Goal: Information Seeking & Learning: Learn about a topic

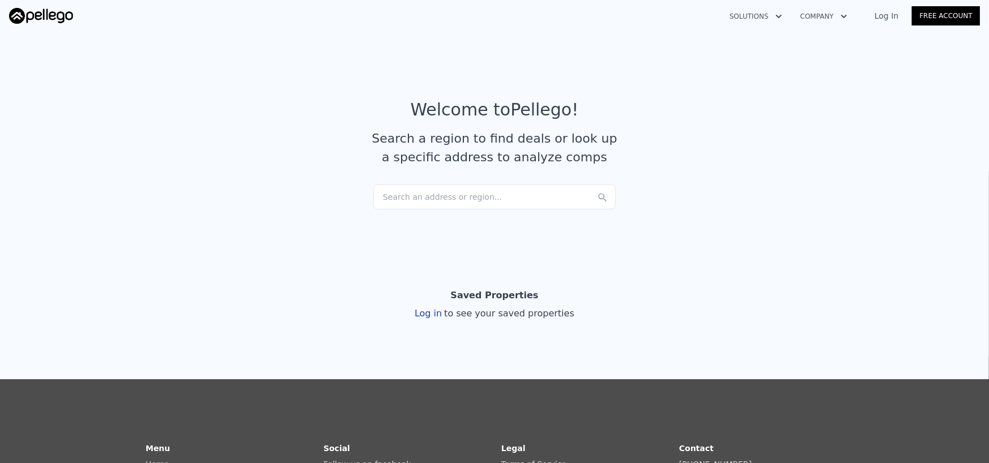
click at [430, 193] on div "Search an address or region..." at bounding box center [494, 197] width 242 height 25
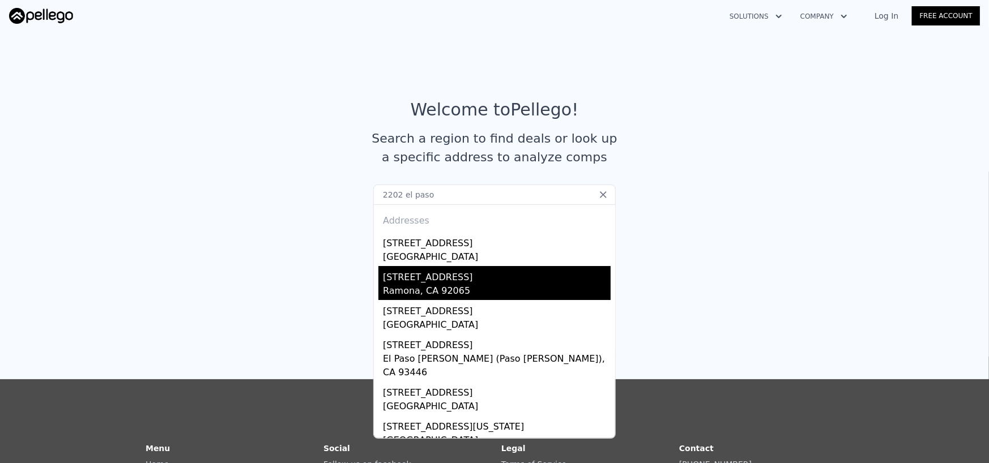
type input "2202 el paso"
click at [430, 287] on div "Ramona, CA 92065" at bounding box center [497, 292] width 228 height 16
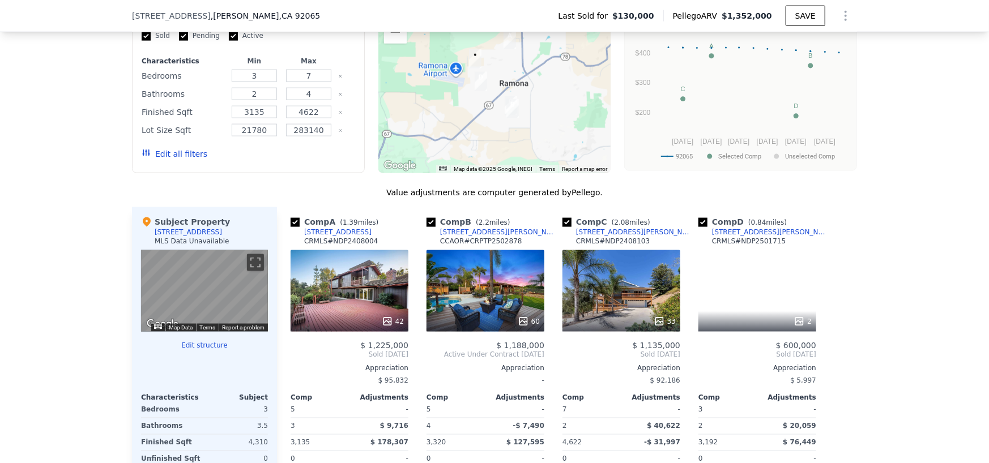
scroll to position [957, 0]
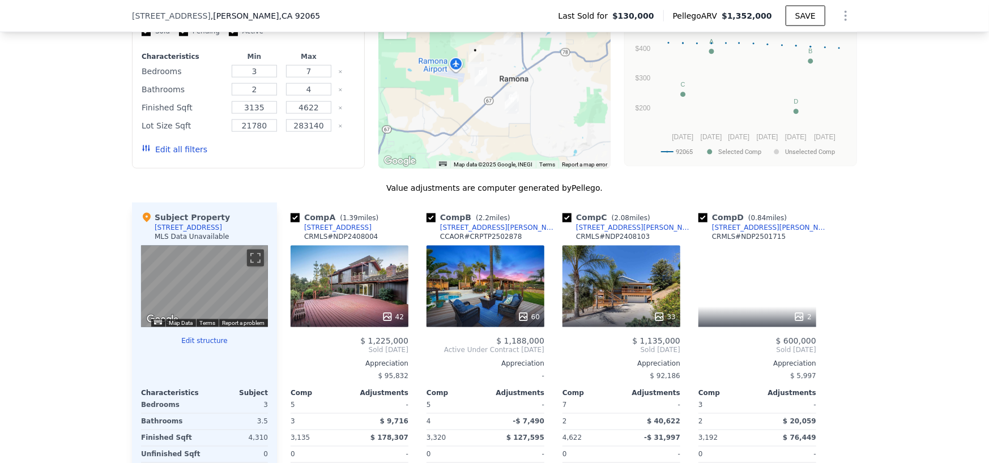
click at [332, 276] on div "42" at bounding box center [350, 287] width 118 height 82
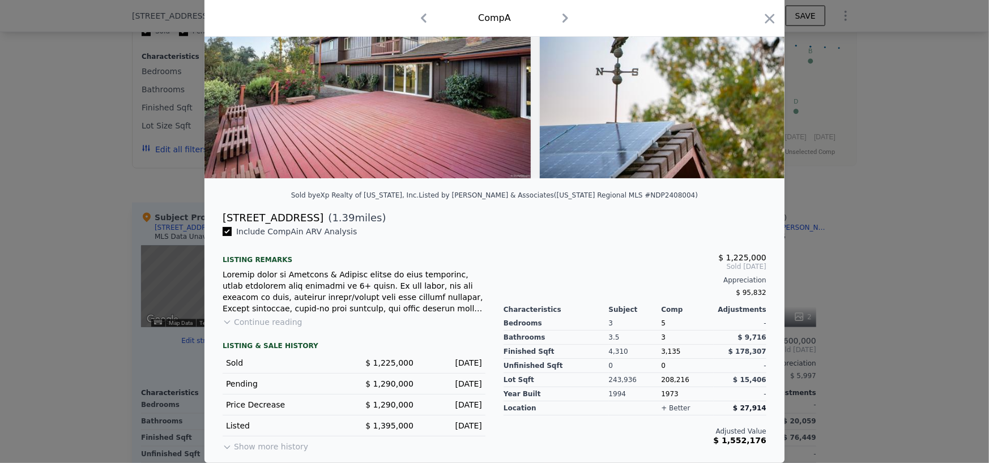
scroll to position [119, 0]
click at [633, 116] on img at bounding box center [703, 69] width 326 height 217
click at [745, 66] on icon at bounding box center [755, 69] width 23 height 23
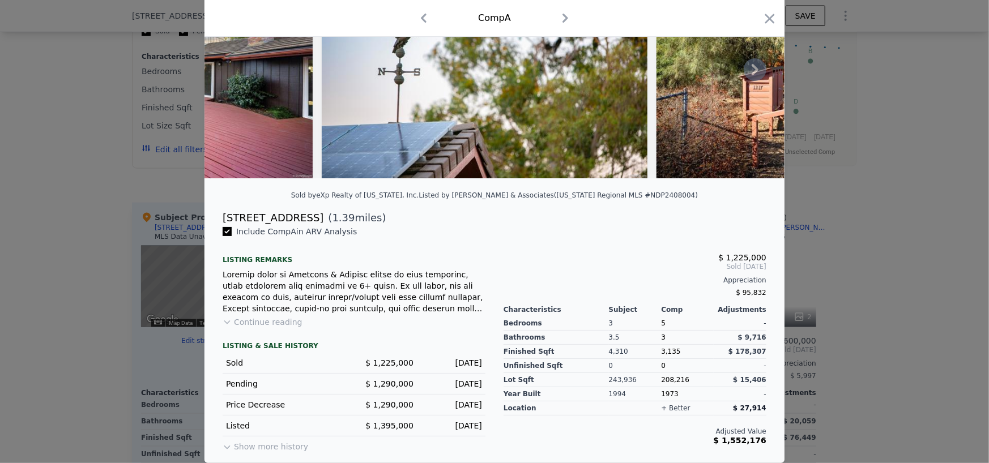
click at [746, 66] on img at bounding box center [819, 69] width 327 height 217
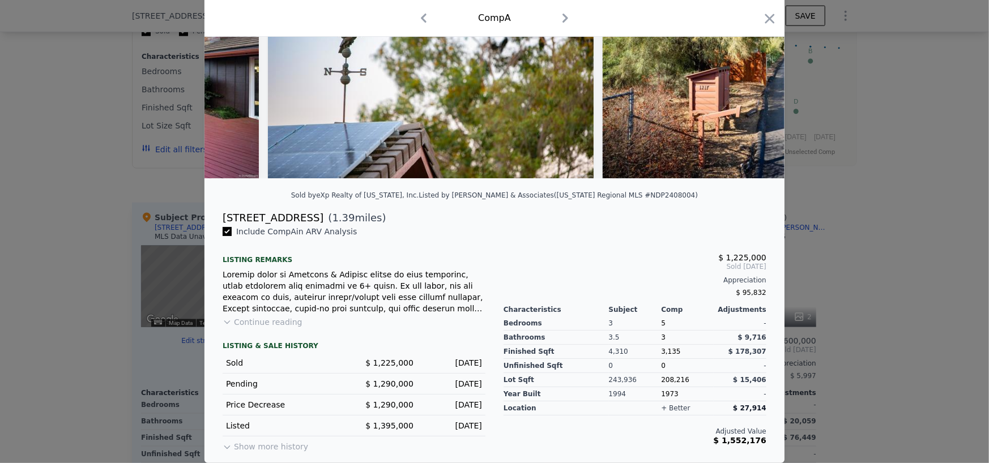
click at [746, 66] on img at bounding box center [766, 69] width 327 height 217
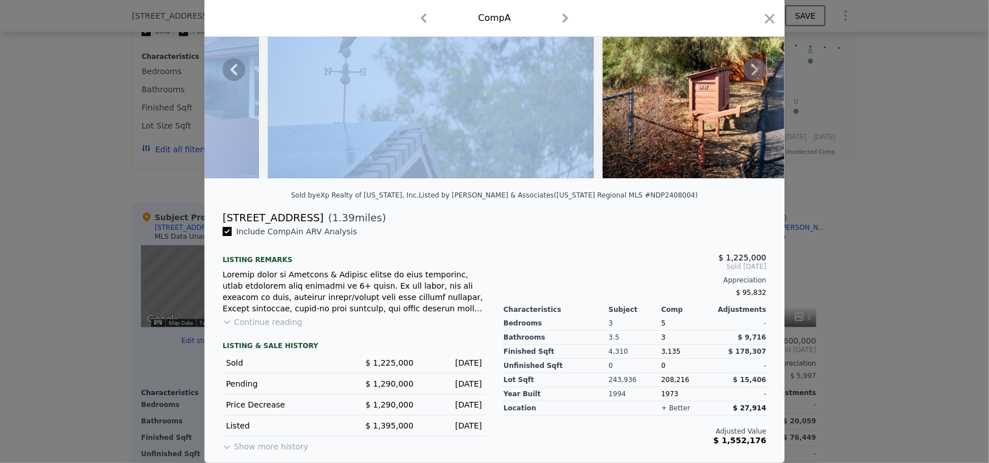
click at [746, 66] on icon at bounding box center [755, 69] width 23 height 23
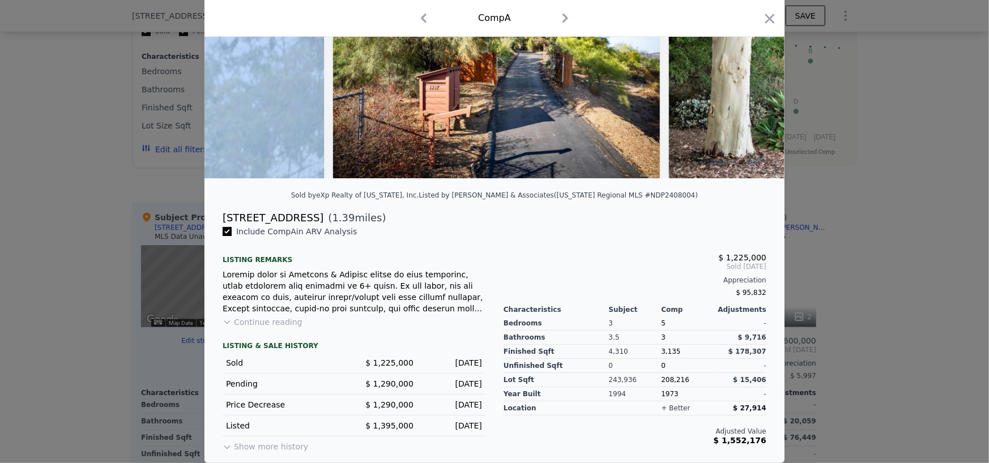
scroll to position [0, 544]
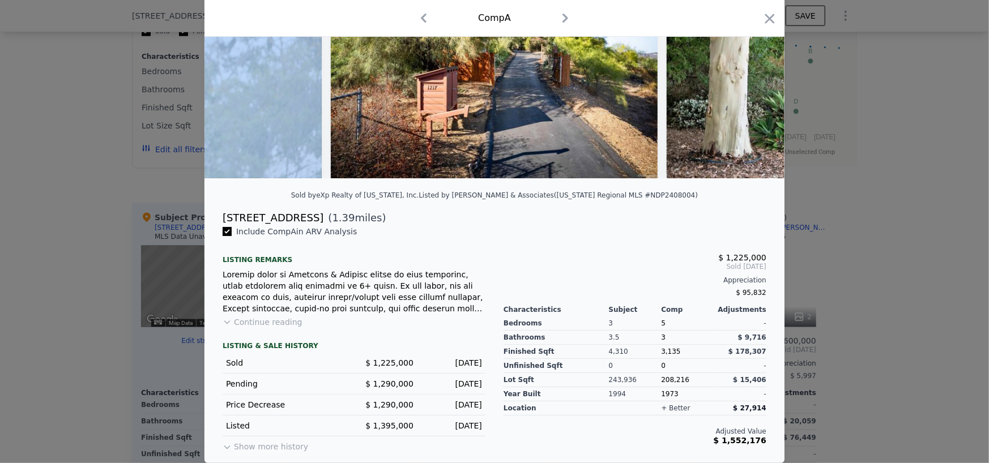
click at [746, 66] on img at bounding box center [830, 69] width 326 height 217
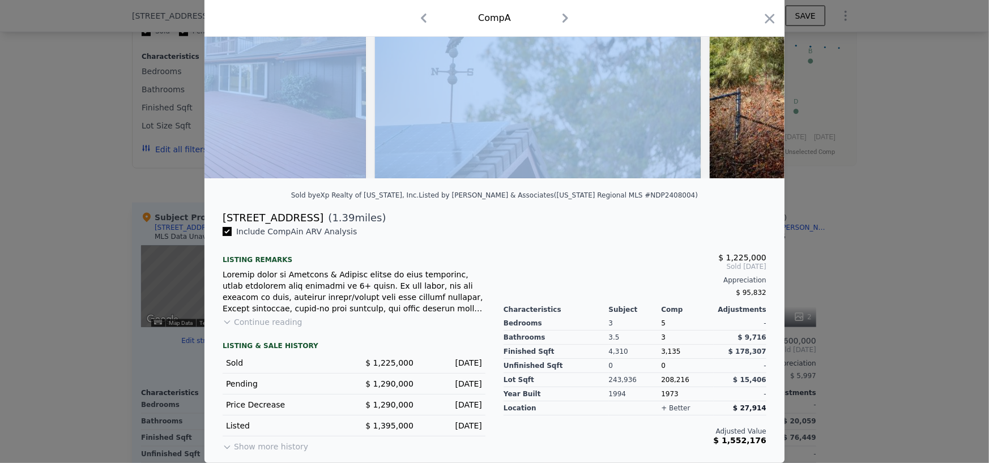
scroll to position [0, 0]
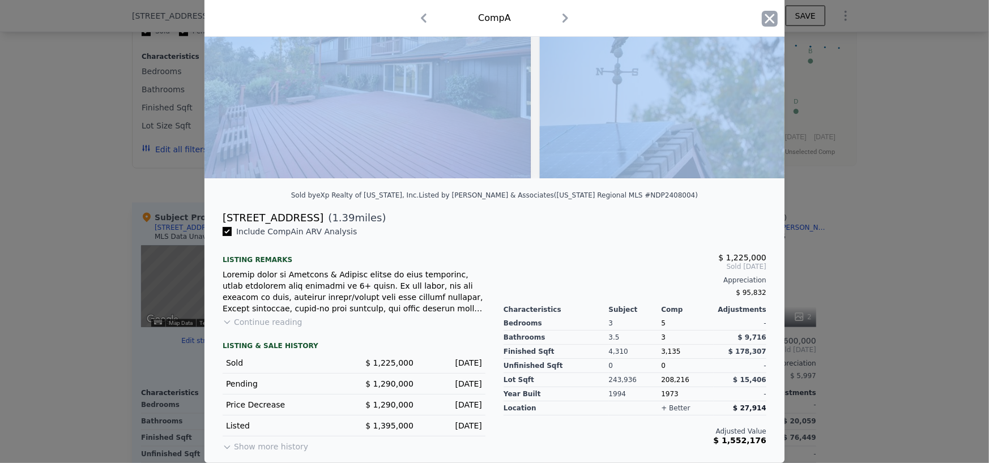
click at [765, 12] on icon "button" at bounding box center [770, 19] width 16 height 16
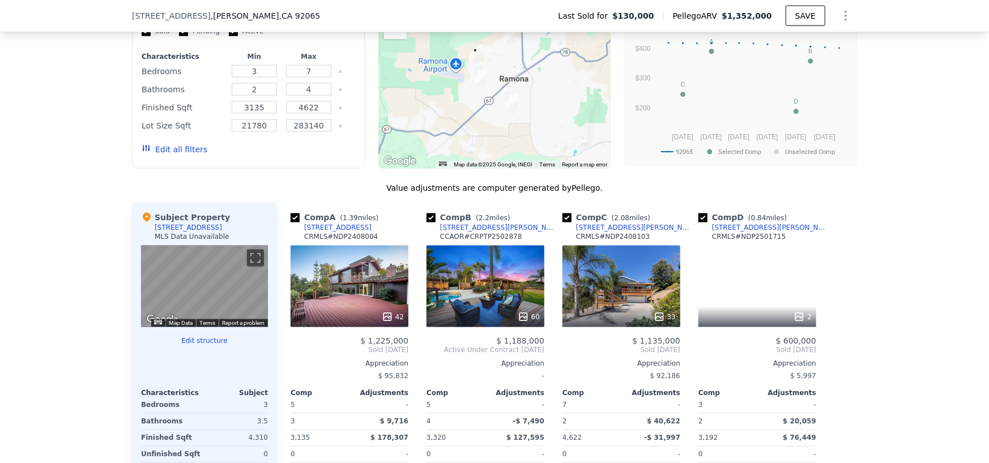
click at [895, 289] on div "We found 4 sales that match your search Filters Map Prices Modify Comp Filters …" at bounding box center [494, 260] width 989 height 622
